Goal: Find specific page/section: Find specific page/section

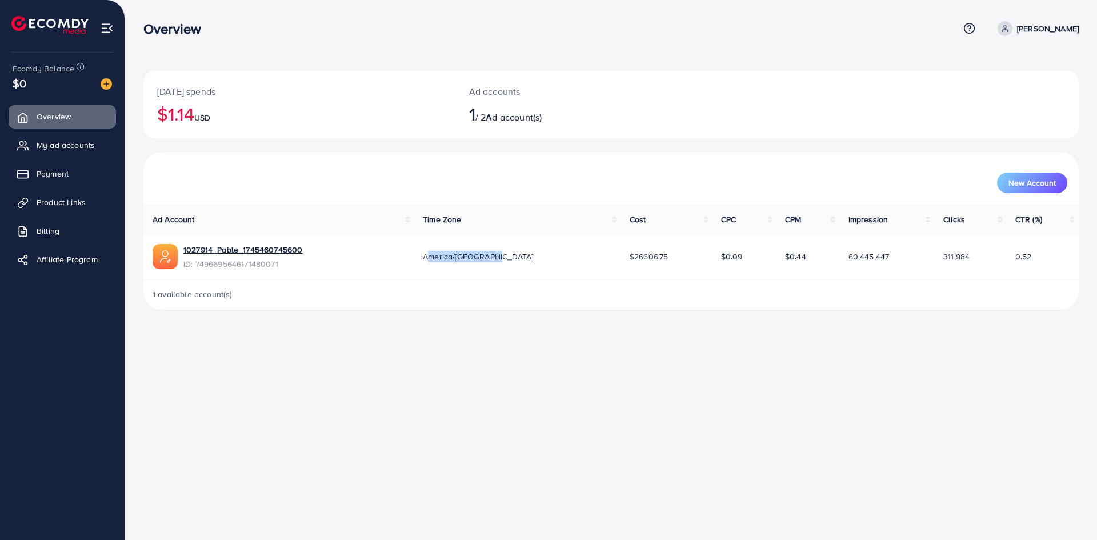
drag, startPoint x: 435, startPoint y: 258, endPoint x: 521, endPoint y: 259, distance: 85.7
click at [521, 259] on td "America/Guatemala" at bounding box center [517, 257] width 207 height 45
click at [521, 259] on div "America/Guatemala" at bounding box center [517, 256] width 189 height 11
click at [260, 254] on link "1027914_Pable_1745460745600" at bounding box center [242, 249] width 119 height 11
click at [66, 175] on span "Payment" at bounding box center [55, 173] width 32 height 11
